Goal: Task Accomplishment & Management: Use online tool/utility

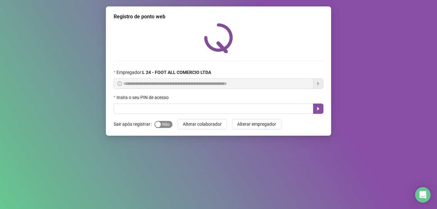
click at [160, 126] on button "Sim Não" at bounding box center [163, 124] width 18 height 7
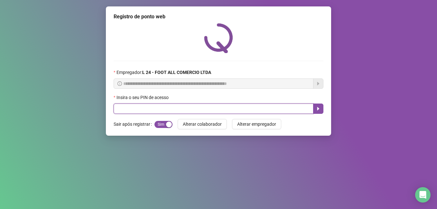
click at [184, 111] on input "text" at bounding box center [214, 109] width 200 height 10
type input "*****"
click at [316, 111] on icon "caret-right" at bounding box center [318, 108] width 5 height 5
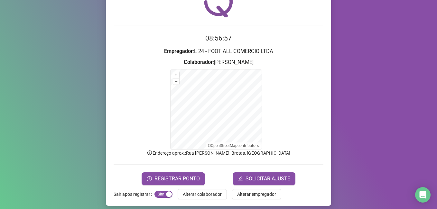
scroll to position [40, 0]
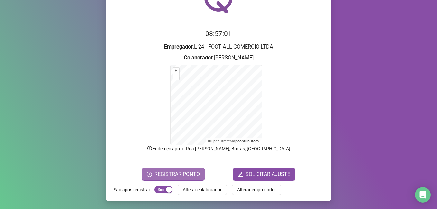
click at [193, 174] on span "REGISTRAR PONTO" at bounding box center [176, 175] width 45 height 8
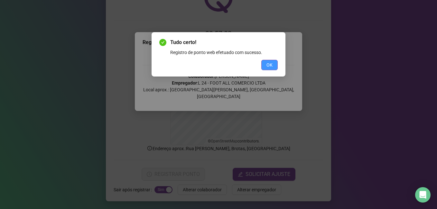
click at [269, 63] on span "OK" at bounding box center [269, 64] width 6 height 7
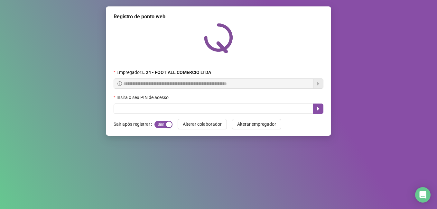
click at [157, 101] on label "Insira o seu PIN de acesso" at bounding box center [143, 97] width 59 height 7
click at [155, 108] on input "text" at bounding box center [214, 109] width 200 height 10
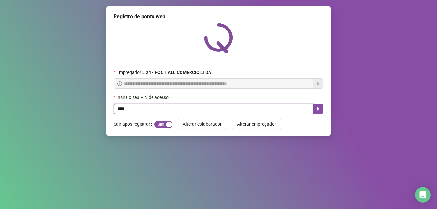
type input "*****"
click at [317, 108] on icon "caret-right" at bounding box center [318, 108] width 5 height 5
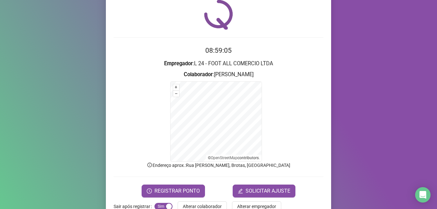
scroll to position [40, 0]
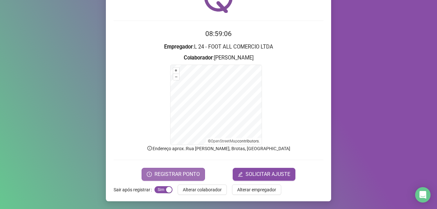
click at [158, 174] on span "REGISTRAR PONTO" at bounding box center [176, 175] width 45 height 8
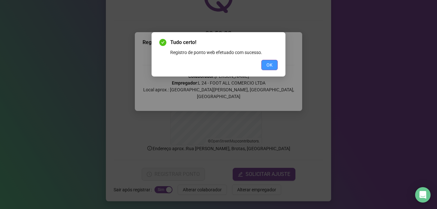
click at [274, 65] on button "OK" at bounding box center [269, 65] width 16 height 10
